Goal: Task Accomplishment & Management: Use online tool/utility

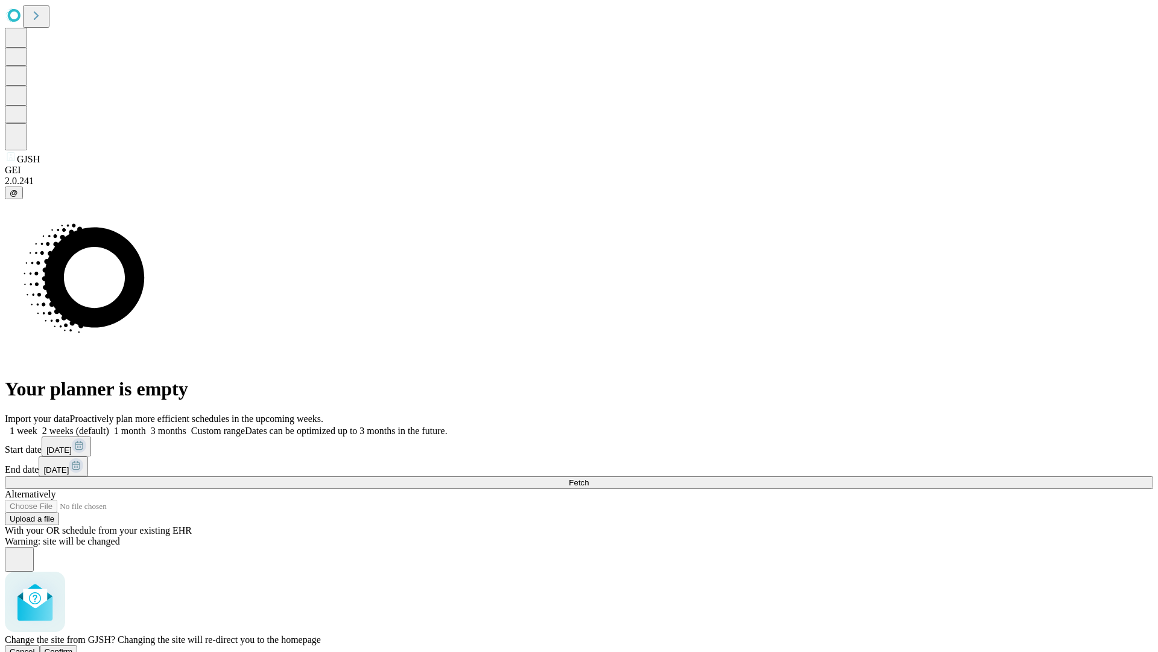
click at [73, 647] on span "Confirm" at bounding box center [59, 651] width 28 height 9
click at [146, 425] on label "1 month" at bounding box center [127, 430] width 37 height 10
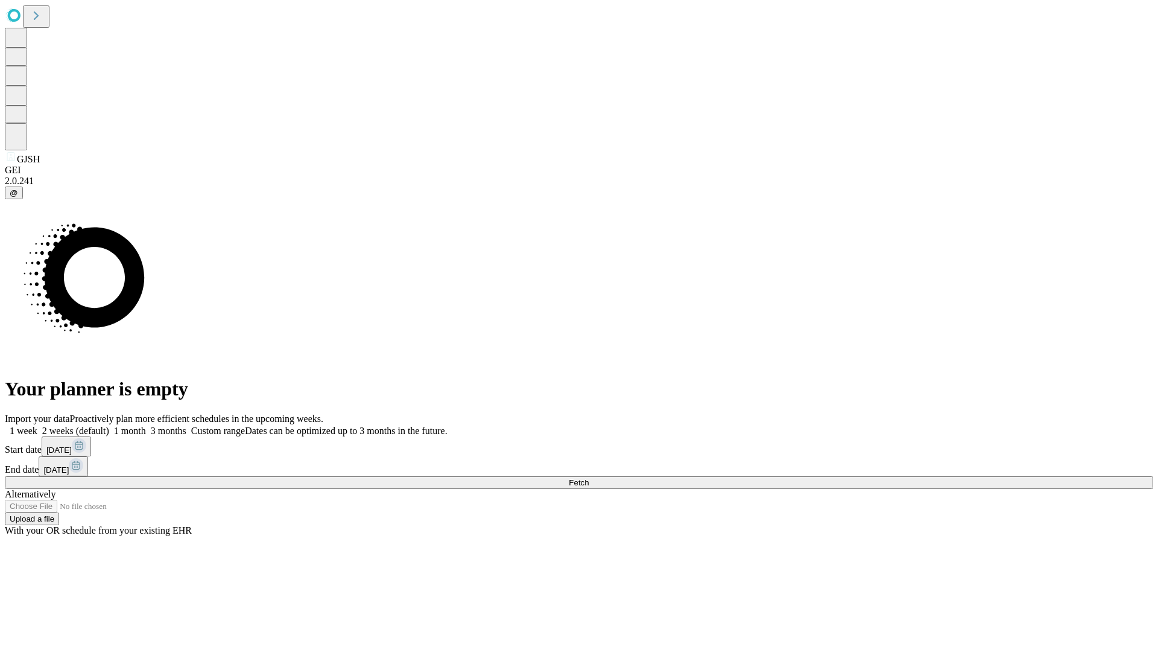
click at [589, 478] on span "Fetch" at bounding box center [579, 482] width 20 height 9
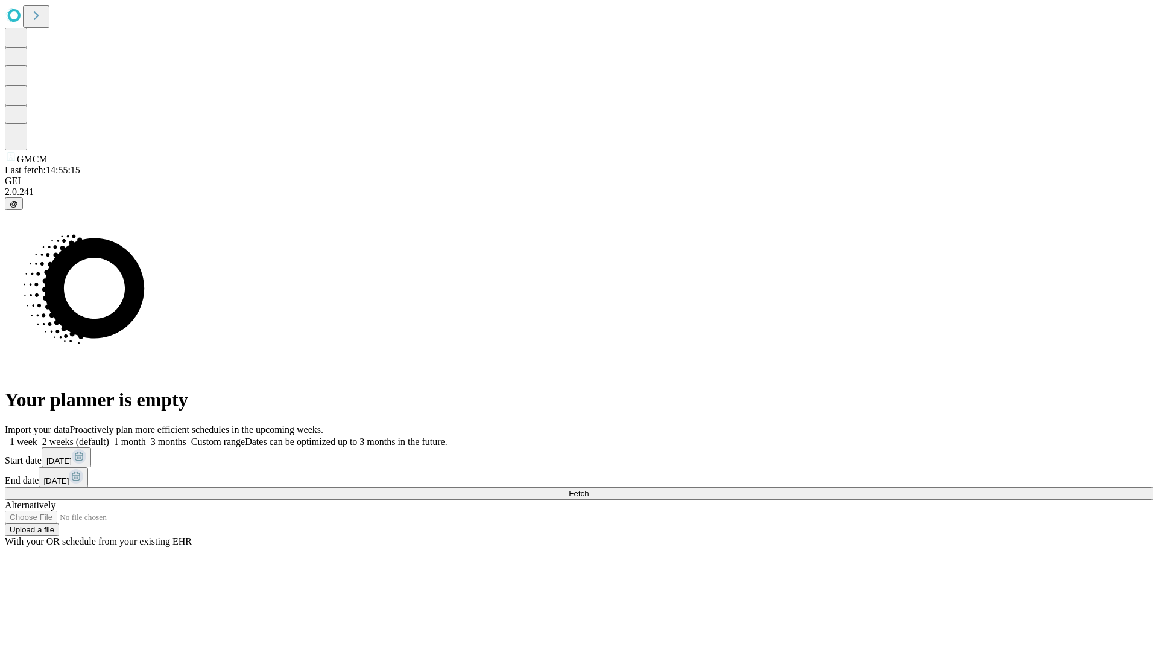
click at [589, 489] on span "Fetch" at bounding box center [579, 493] width 20 height 9
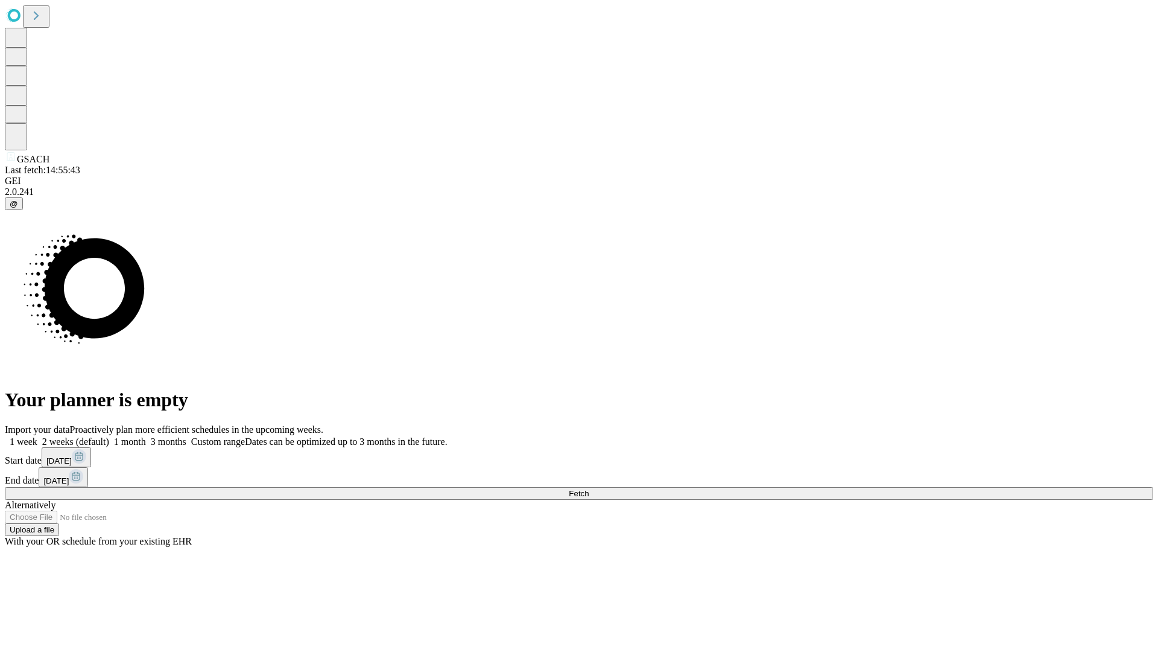
click at [146, 436] on label "1 month" at bounding box center [127, 441] width 37 height 10
click at [589, 489] on span "Fetch" at bounding box center [579, 493] width 20 height 9
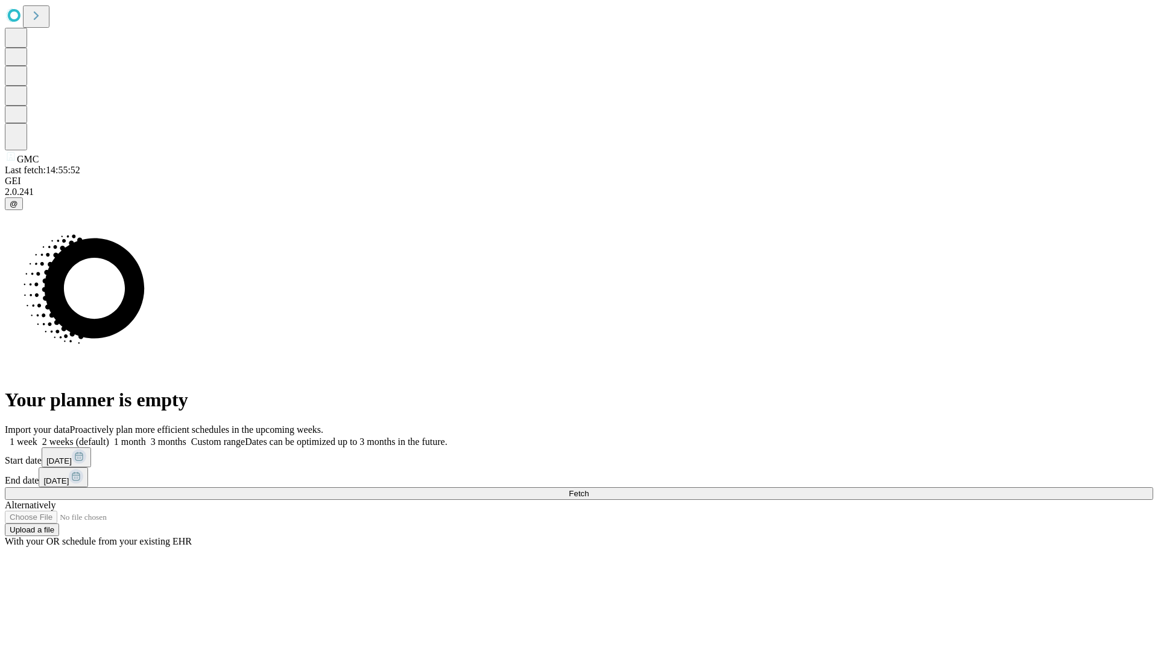
click at [146, 436] on label "1 month" at bounding box center [127, 441] width 37 height 10
click at [589, 489] on span "Fetch" at bounding box center [579, 493] width 20 height 9
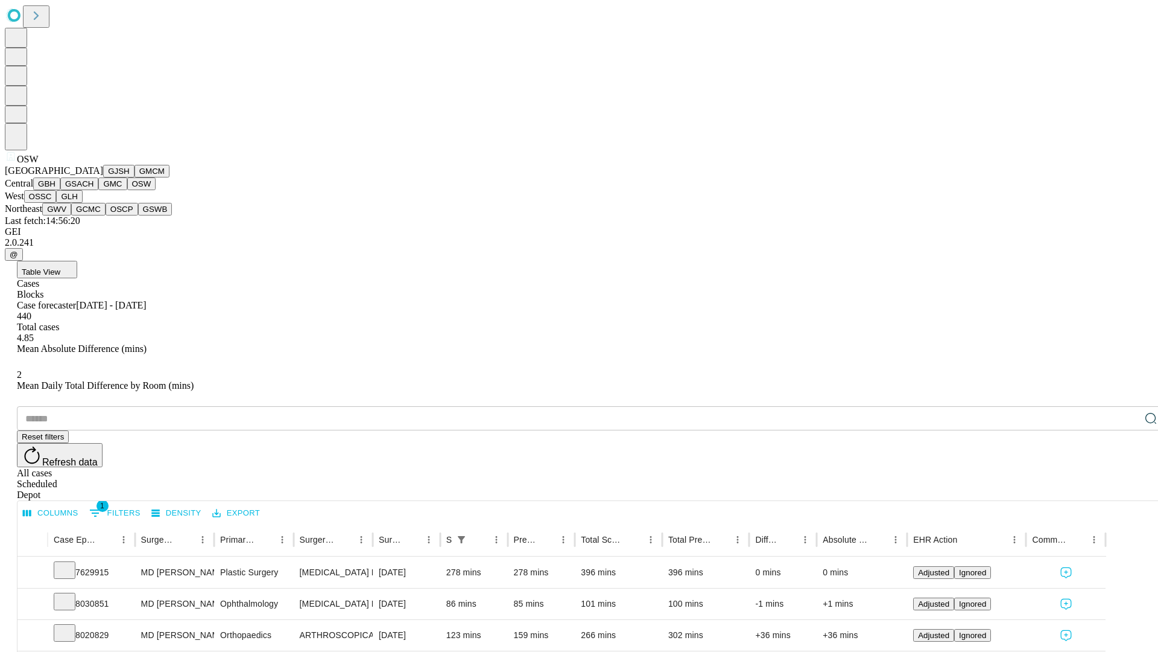
click at [57, 203] on button "OSSC" at bounding box center [40, 196] width 33 height 13
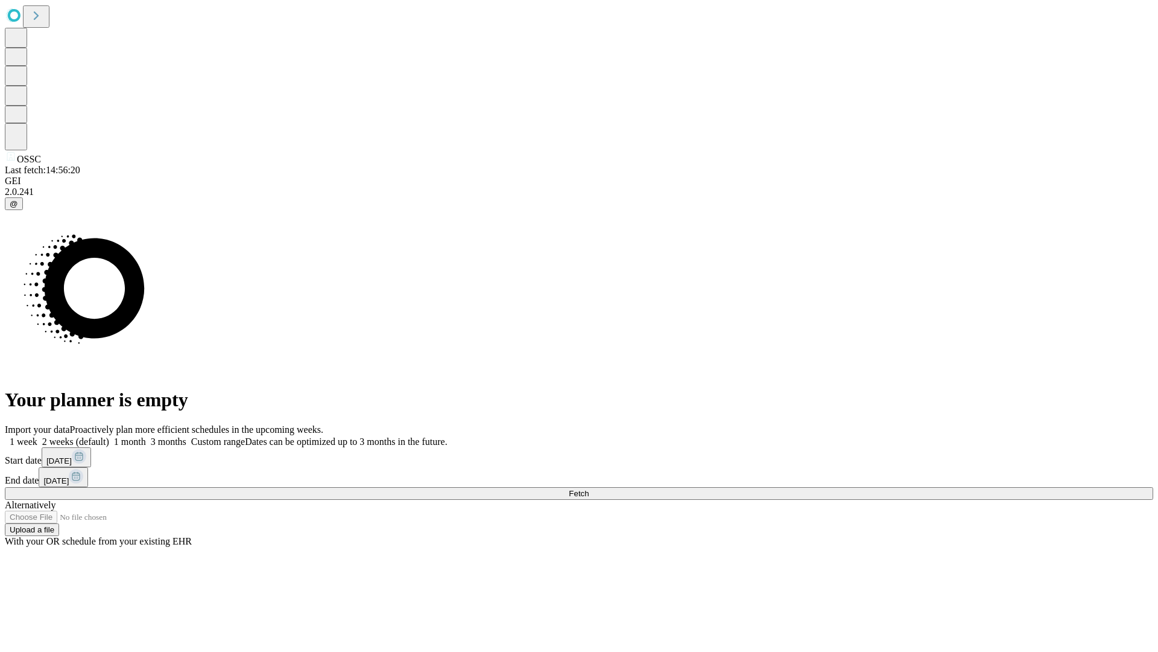
click at [146, 436] on label "1 month" at bounding box center [127, 441] width 37 height 10
click at [589, 489] on span "Fetch" at bounding box center [579, 493] width 20 height 9
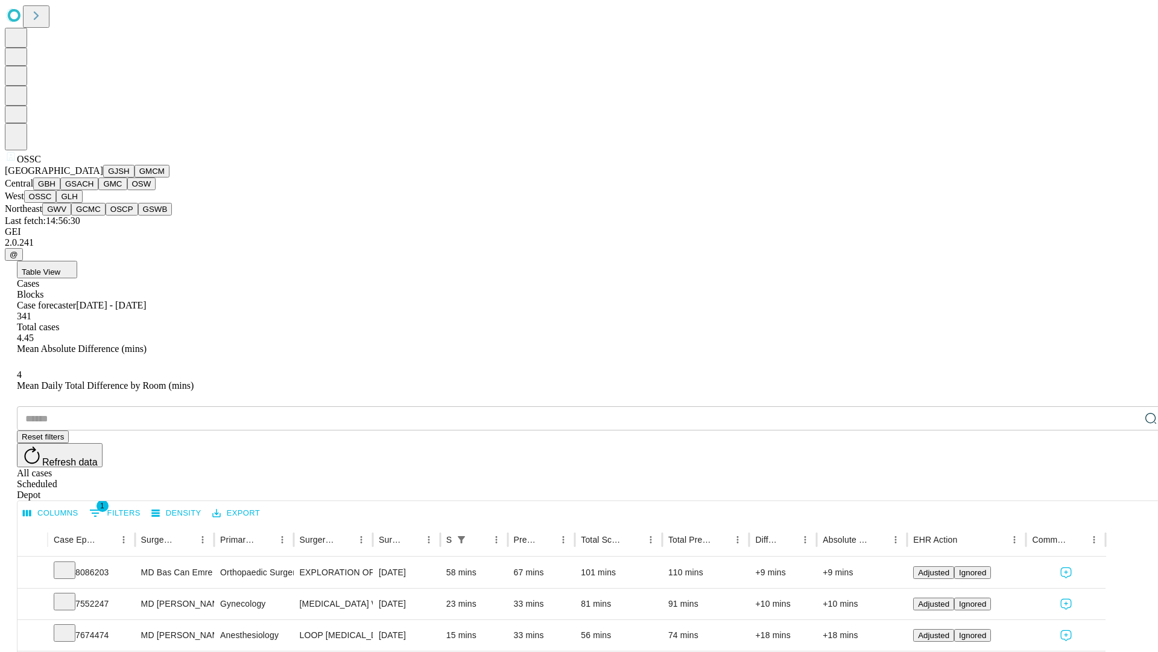
click at [82, 203] on button "GLH" at bounding box center [69, 196] width 26 height 13
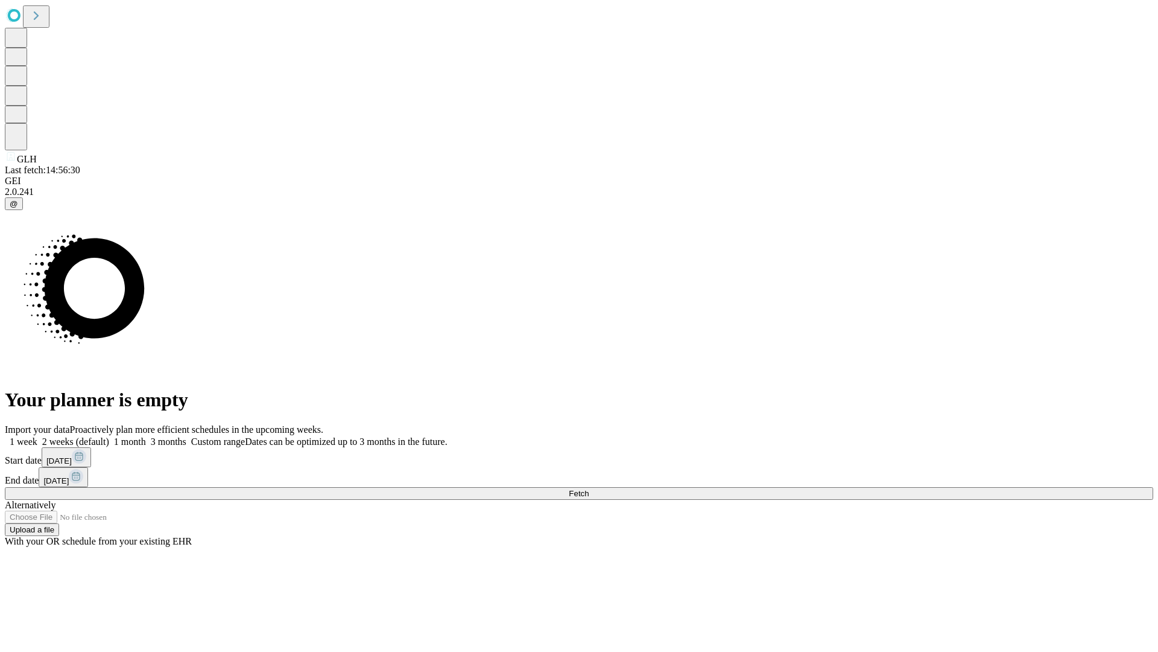
click at [146, 436] on label "1 month" at bounding box center [127, 441] width 37 height 10
click at [589, 489] on span "Fetch" at bounding box center [579, 493] width 20 height 9
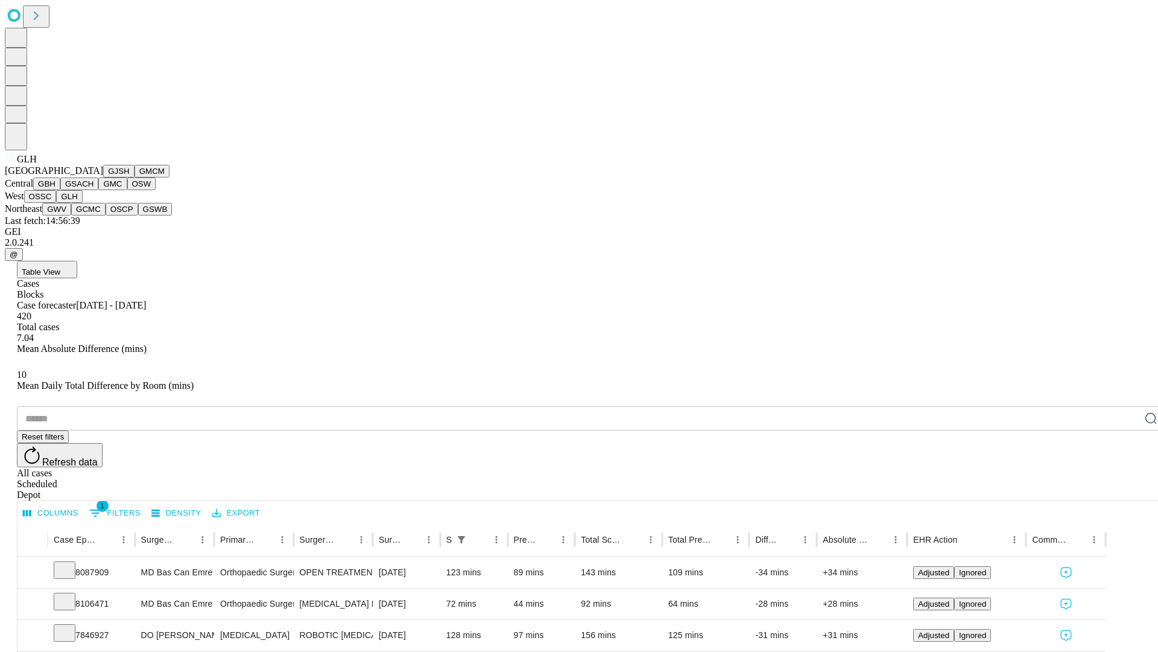
click at [71, 215] on button "GWV" at bounding box center [56, 209] width 29 height 13
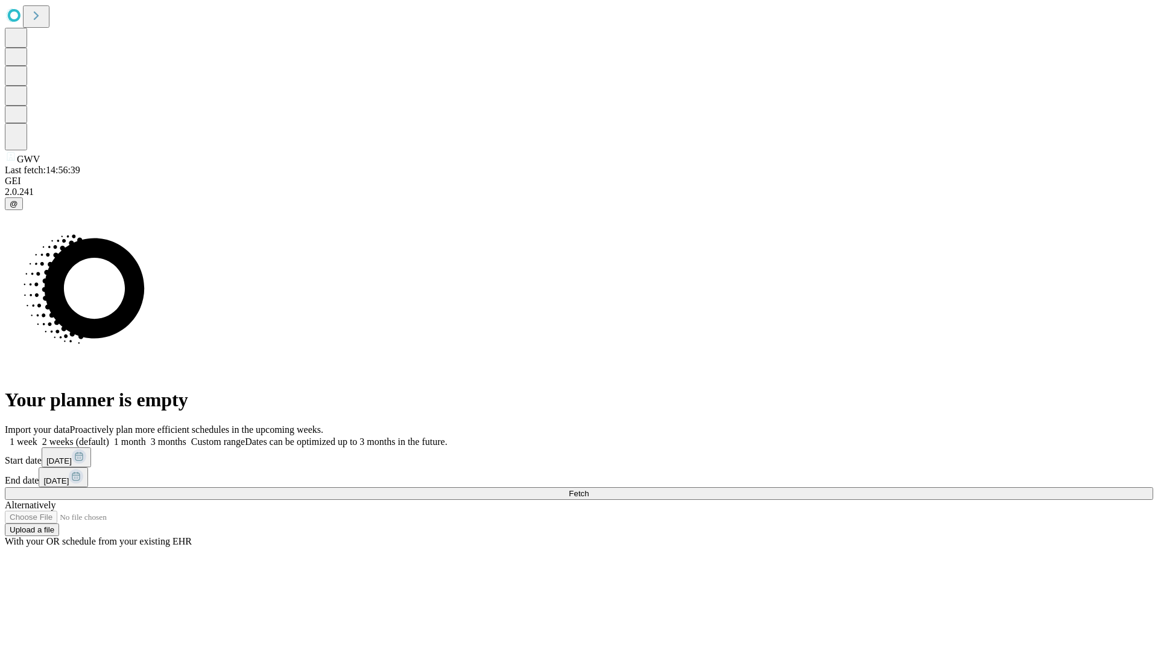
click at [146, 436] on label "1 month" at bounding box center [127, 441] width 37 height 10
click at [589, 489] on span "Fetch" at bounding box center [579, 493] width 20 height 9
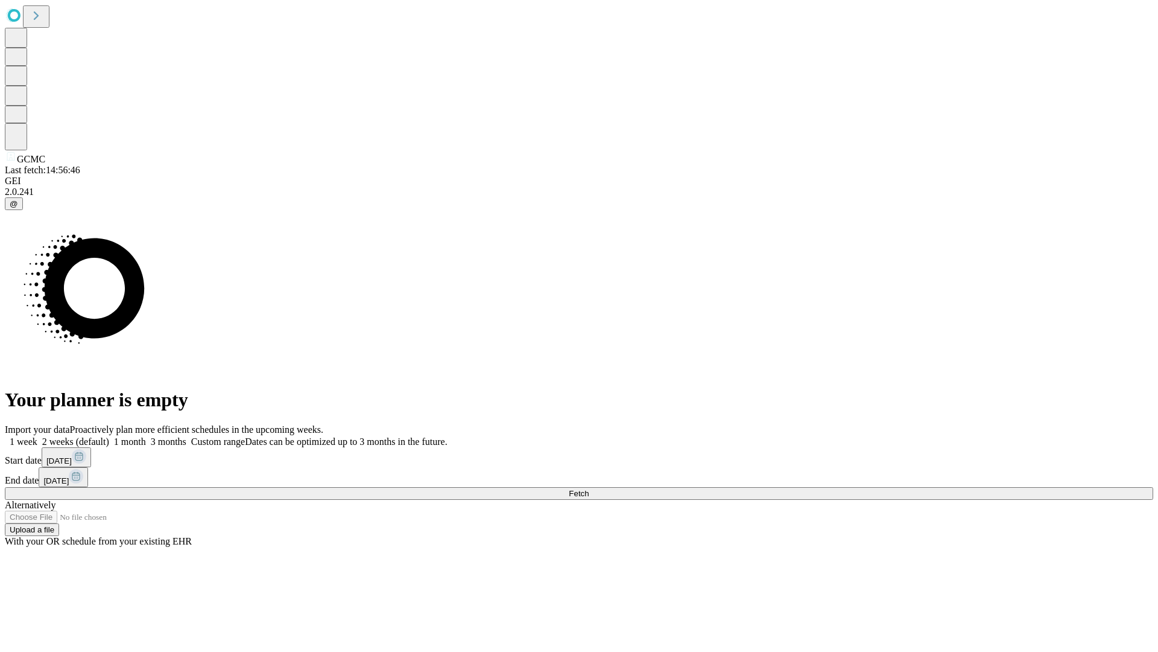
click at [146, 436] on label "1 month" at bounding box center [127, 441] width 37 height 10
click at [589, 489] on span "Fetch" at bounding box center [579, 493] width 20 height 9
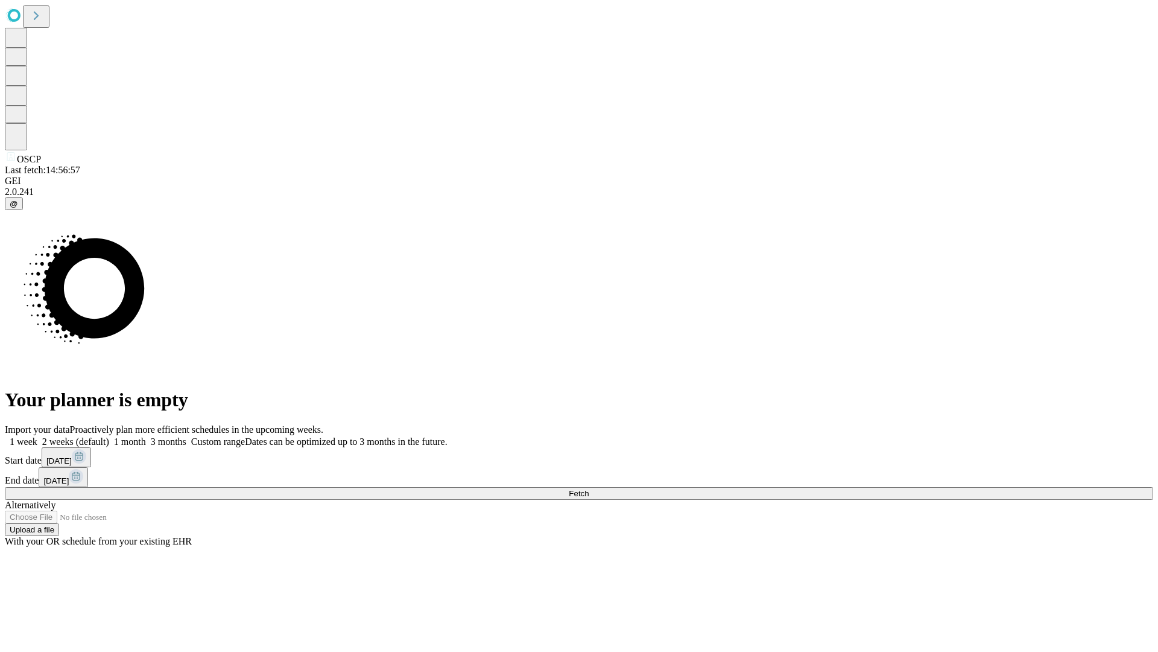
click at [589, 489] on span "Fetch" at bounding box center [579, 493] width 20 height 9
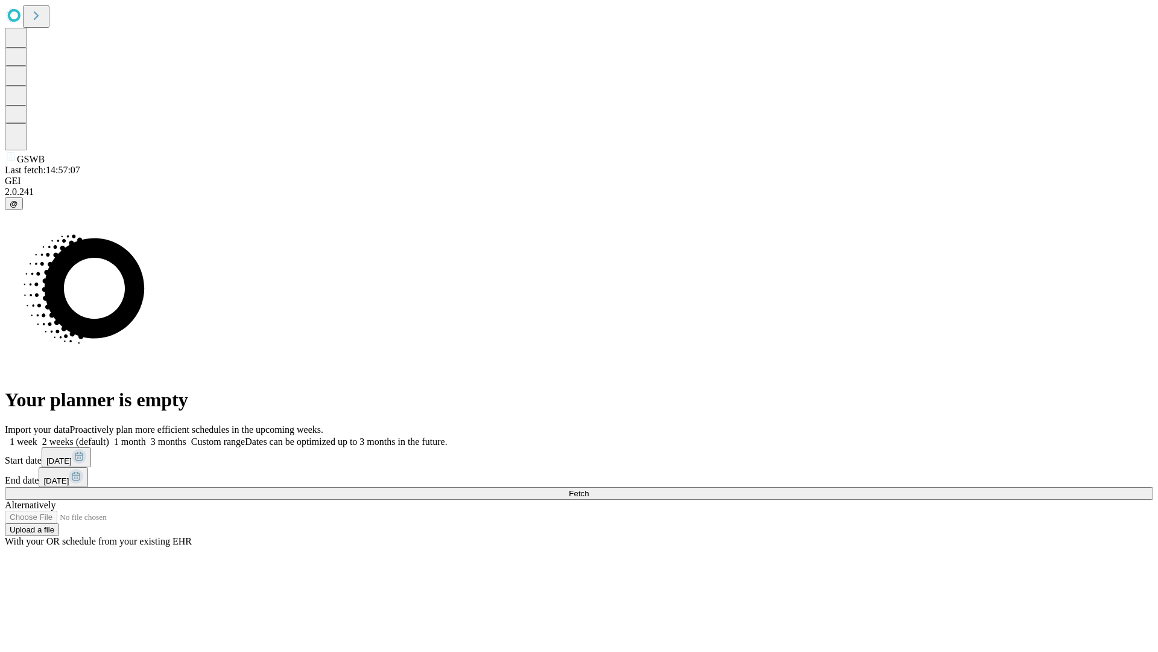
click at [146, 436] on label "1 month" at bounding box center [127, 441] width 37 height 10
click at [589, 489] on span "Fetch" at bounding box center [579, 493] width 20 height 9
